Goal: Information Seeking & Learning: Understand process/instructions

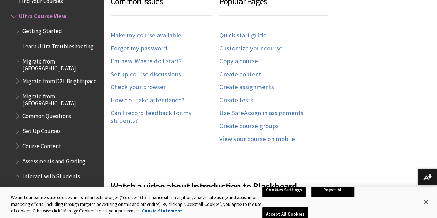
scroll to position [484, 0]
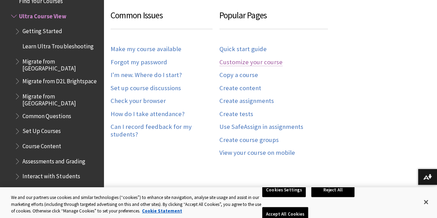
click at [249, 58] on link "Customize your course" at bounding box center [250, 62] width 63 height 8
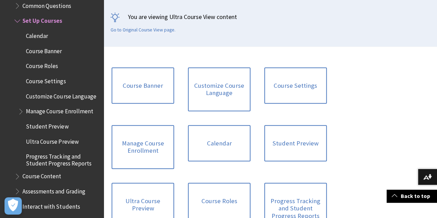
scroll to position [166, 0]
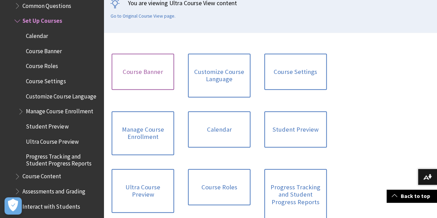
click at [142, 78] on link "Course Banner" at bounding box center [143, 72] width 63 height 37
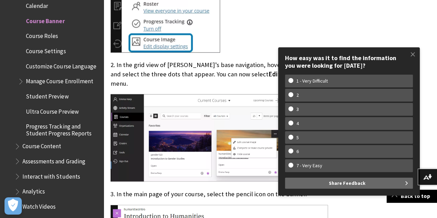
scroll to position [594, 0]
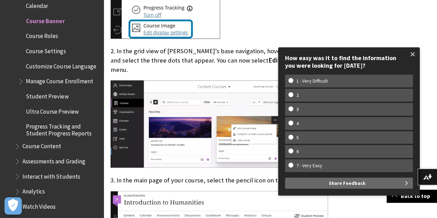
click at [415, 52] on span at bounding box center [413, 54] width 15 height 15
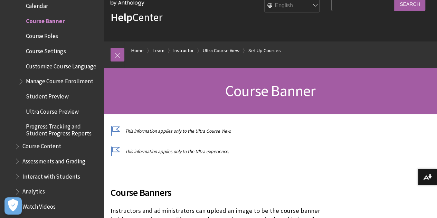
scroll to position [69, 0]
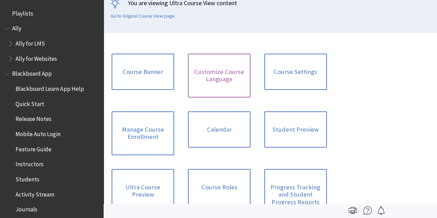
scroll to position [947, 0]
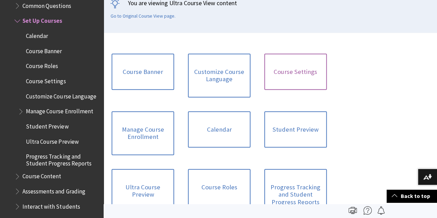
click at [264, 81] on link "Course Settings" at bounding box center [295, 72] width 63 height 37
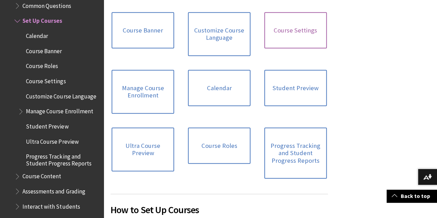
scroll to position [221, 0]
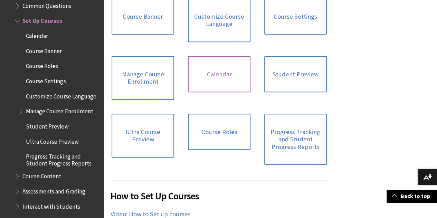
click at [188, 80] on link "Calendar" at bounding box center [219, 74] width 63 height 37
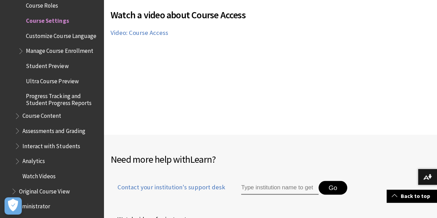
scroll to position [1936, 0]
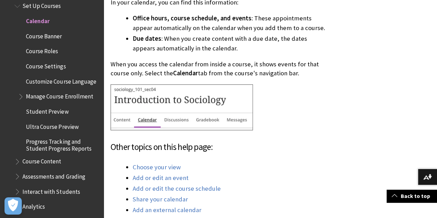
scroll to position [263, 0]
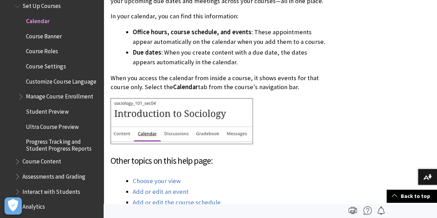
click at [47, 159] on span "Course Content" at bounding box center [41, 160] width 39 height 9
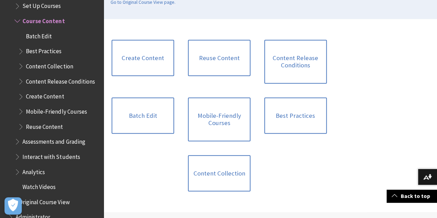
scroll to position [194, 0]
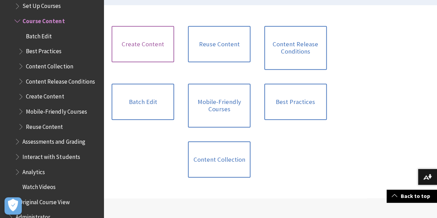
click at [135, 51] on link "Create Content" at bounding box center [143, 44] width 63 height 37
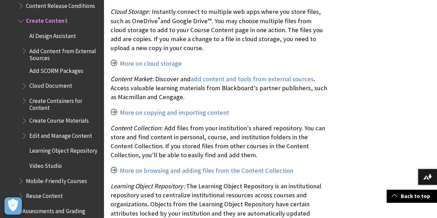
scroll to position [857, 0]
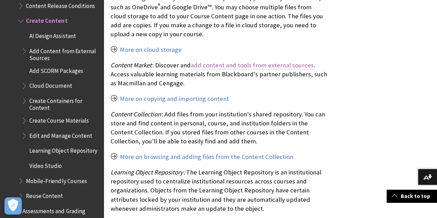
click at [227, 61] on link "add content and tools from external sources" at bounding box center [252, 65] width 123 height 8
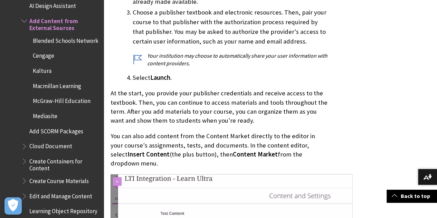
scroll to position [525, 0]
